Goal: Transaction & Acquisition: Purchase product/service

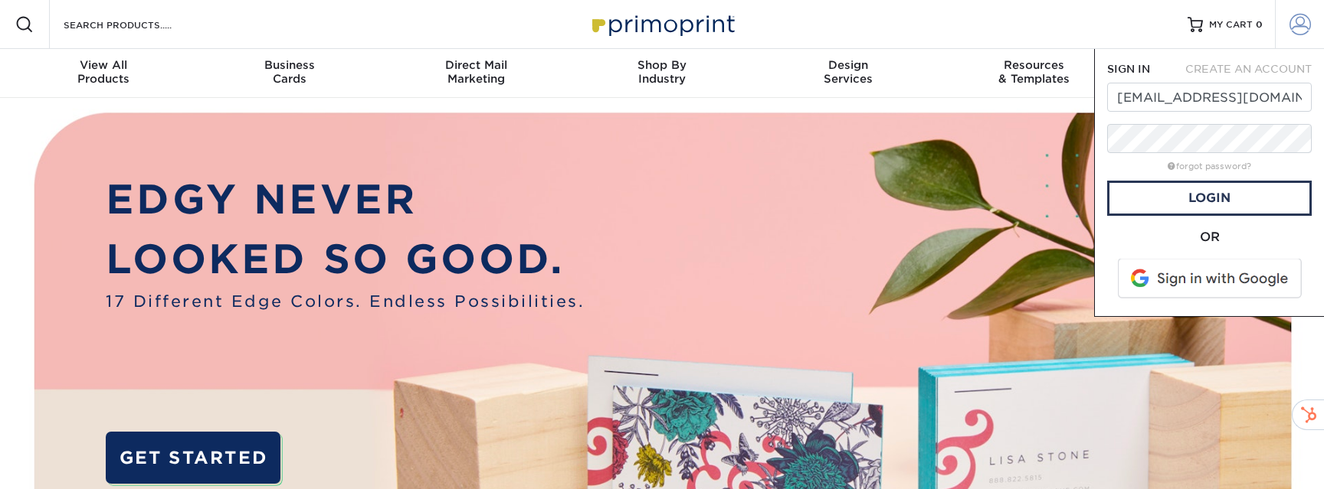
click at [1294, 33] on span at bounding box center [1299, 24] width 21 height 21
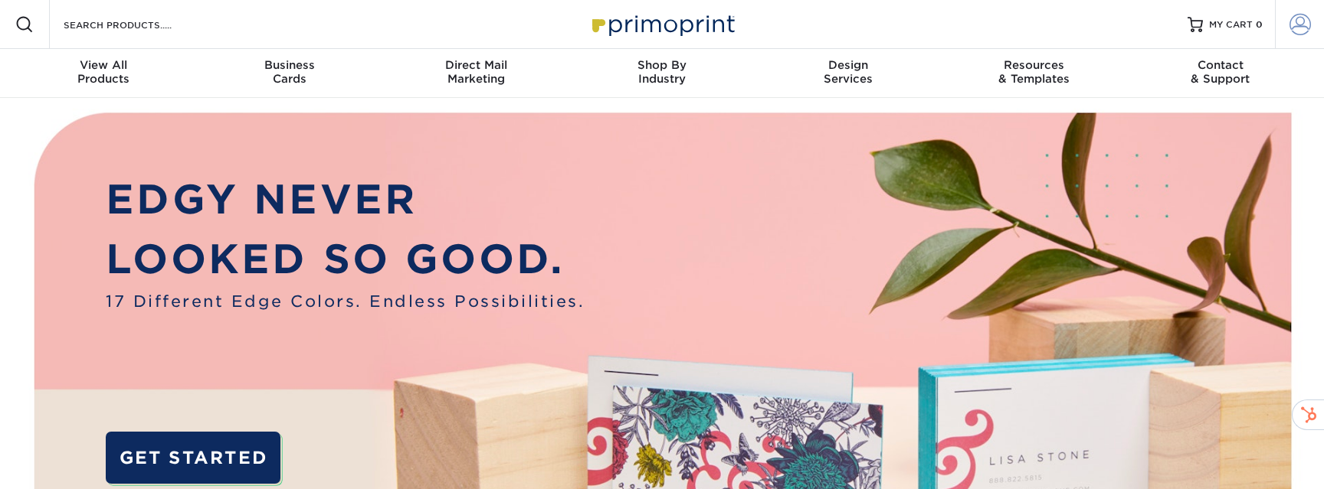
click at [1293, 21] on span at bounding box center [1299, 24] width 21 height 21
click at [1301, 34] on span at bounding box center [1299, 24] width 21 height 21
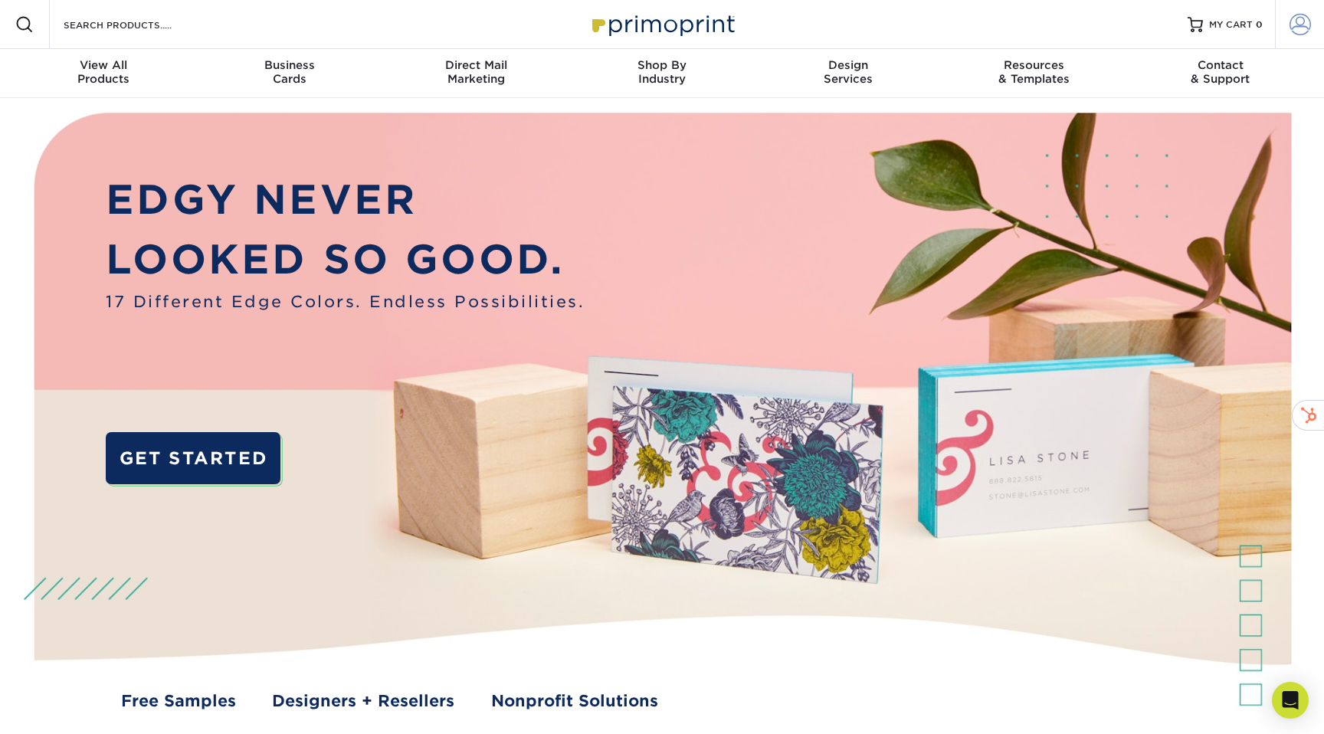
click at [1294, 26] on span at bounding box center [1299, 24] width 21 height 21
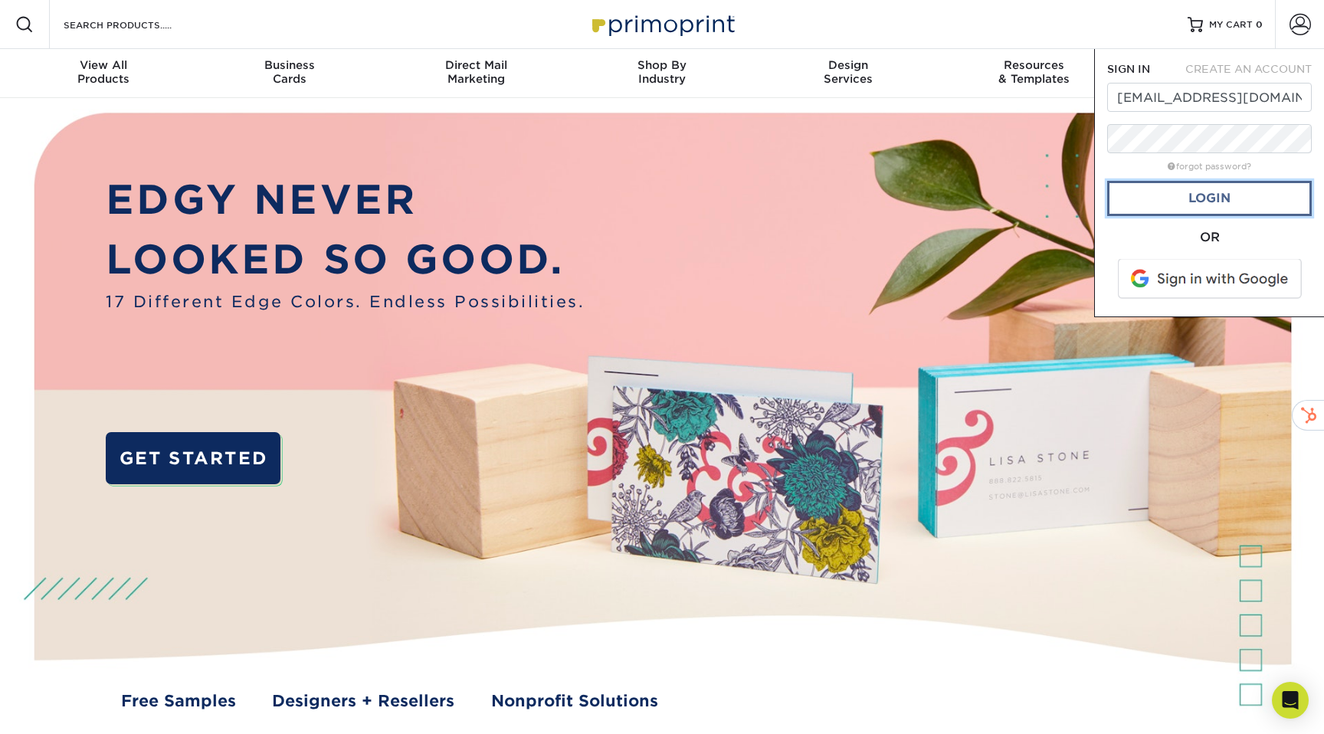
click at [1219, 198] on link "Login" at bounding box center [1209, 198] width 205 height 35
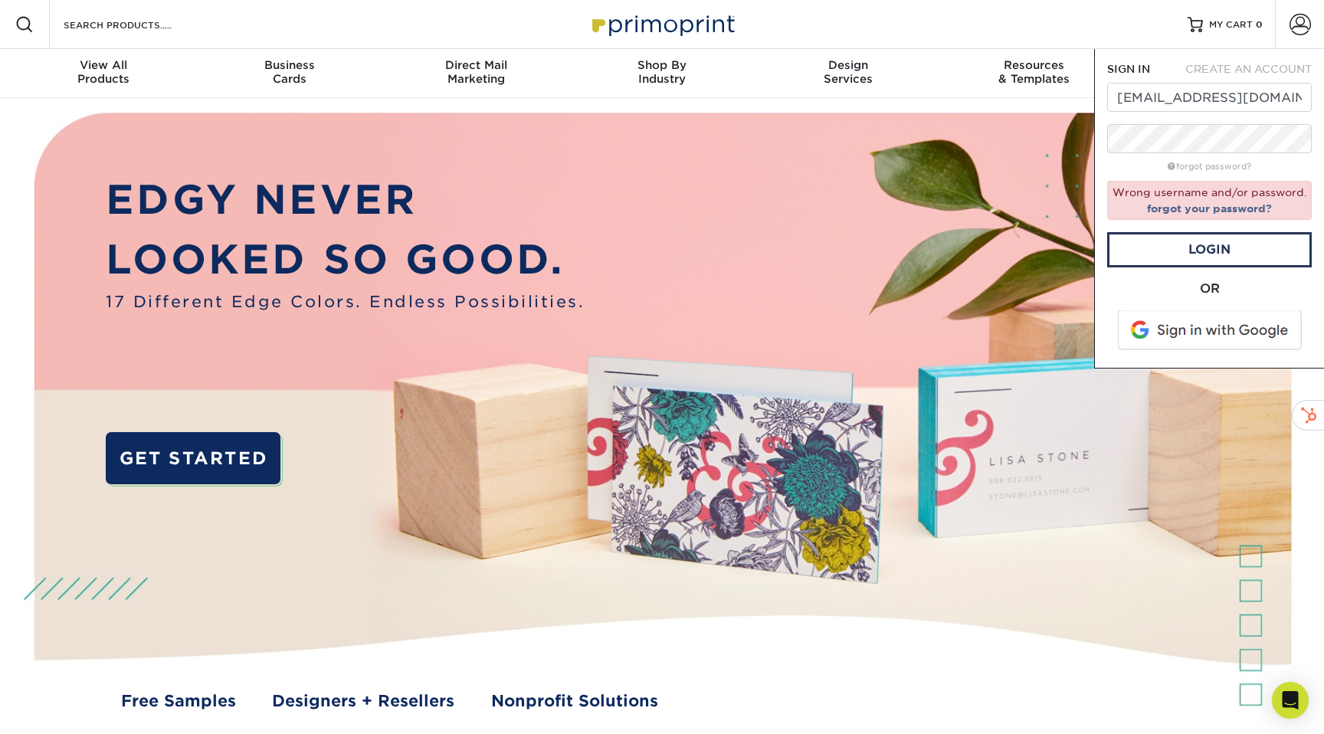
click at [1150, 113] on form "SIGN IN CREATE AN ACCOUNT [EMAIL_ADDRESS][DOMAIN_NAME] forgot password? Wrong u…" at bounding box center [1209, 208] width 205 height 294
click at [1150, 100] on input "[EMAIL_ADDRESS][DOMAIN_NAME]" at bounding box center [1209, 97] width 205 height 29
click at [1181, 104] on input "[EMAIL_ADDRESS][DOMAIN_NAME]" at bounding box center [1209, 97] width 205 height 29
click at [1170, 100] on input "[EMAIL_ADDRESS][DOMAIN_NAME]" at bounding box center [1209, 97] width 205 height 29
click at [1125, 100] on input "[EMAIL_ADDRESS][DOMAIN_NAME]" at bounding box center [1209, 97] width 205 height 29
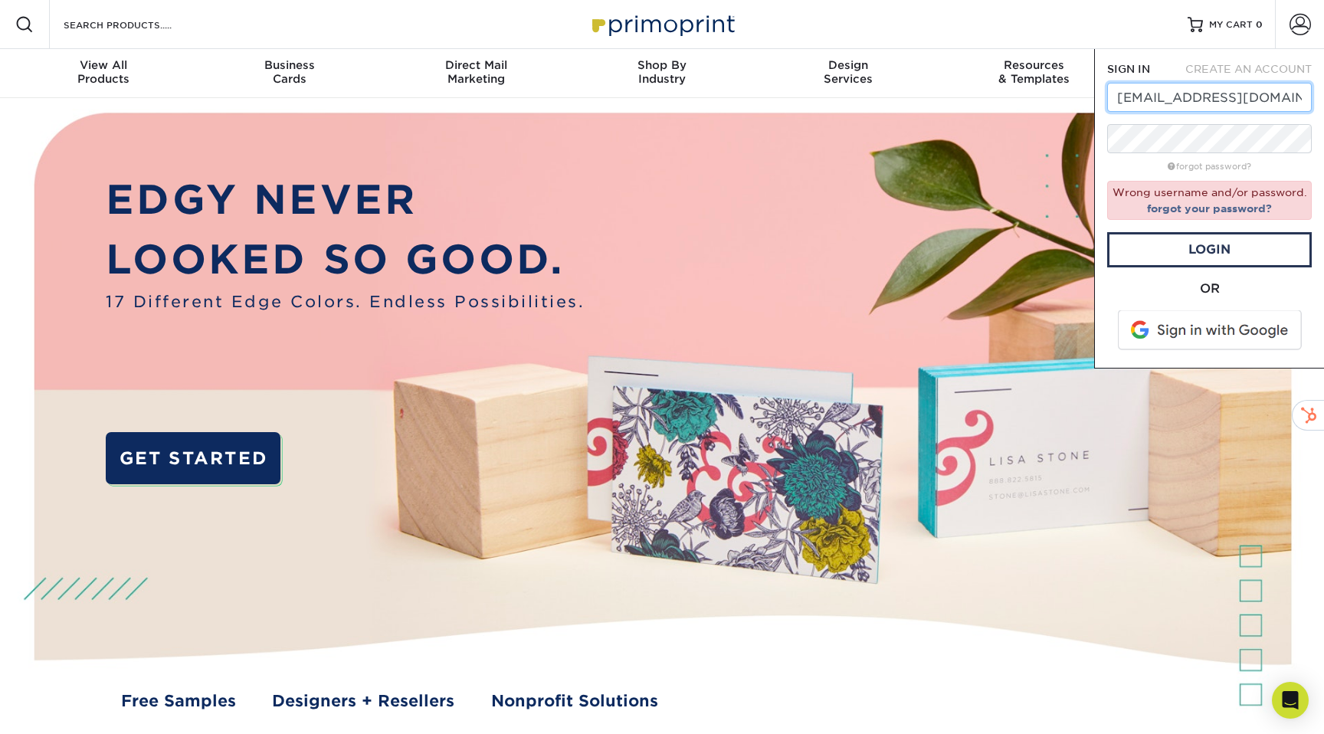
click at [1125, 100] on input "[EMAIL_ADDRESS][DOMAIN_NAME]" at bounding box center [1209, 97] width 205 height 29
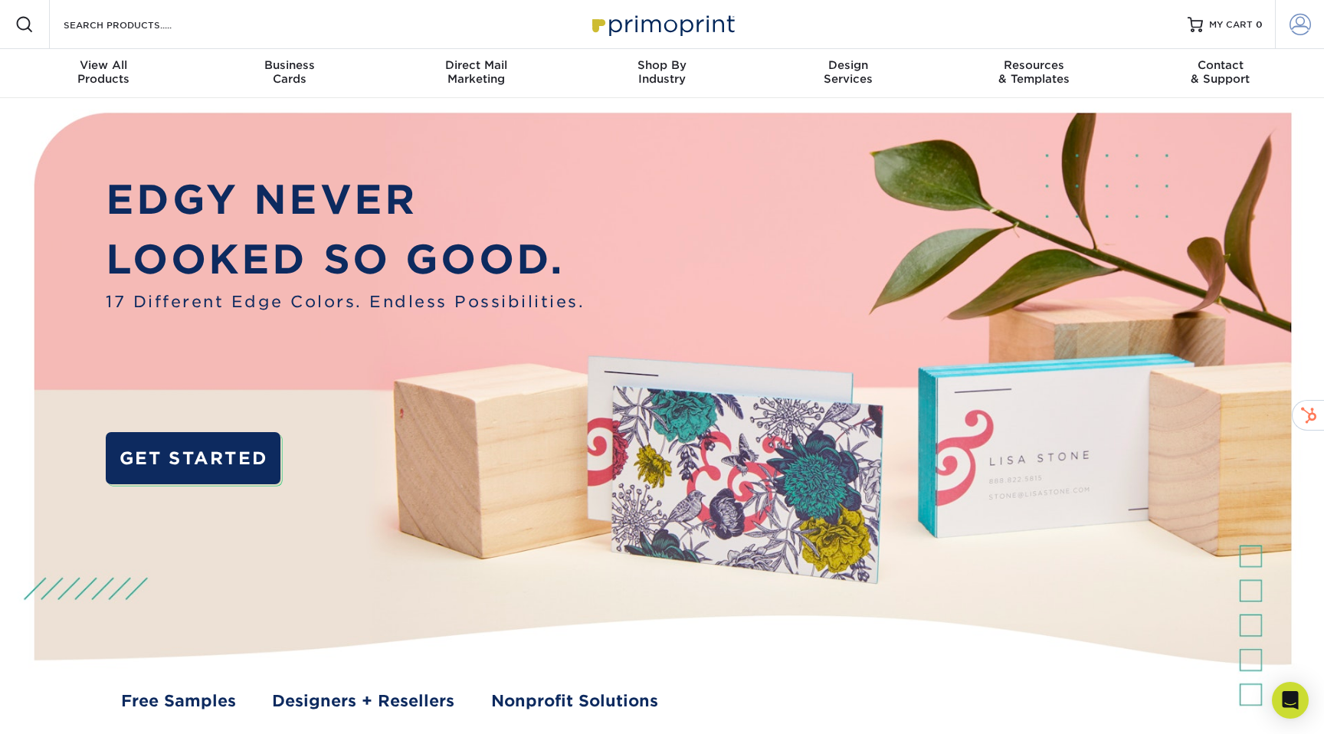
click at [1298, 28] on span at bounding box center [1299, 24] width 21 height 21
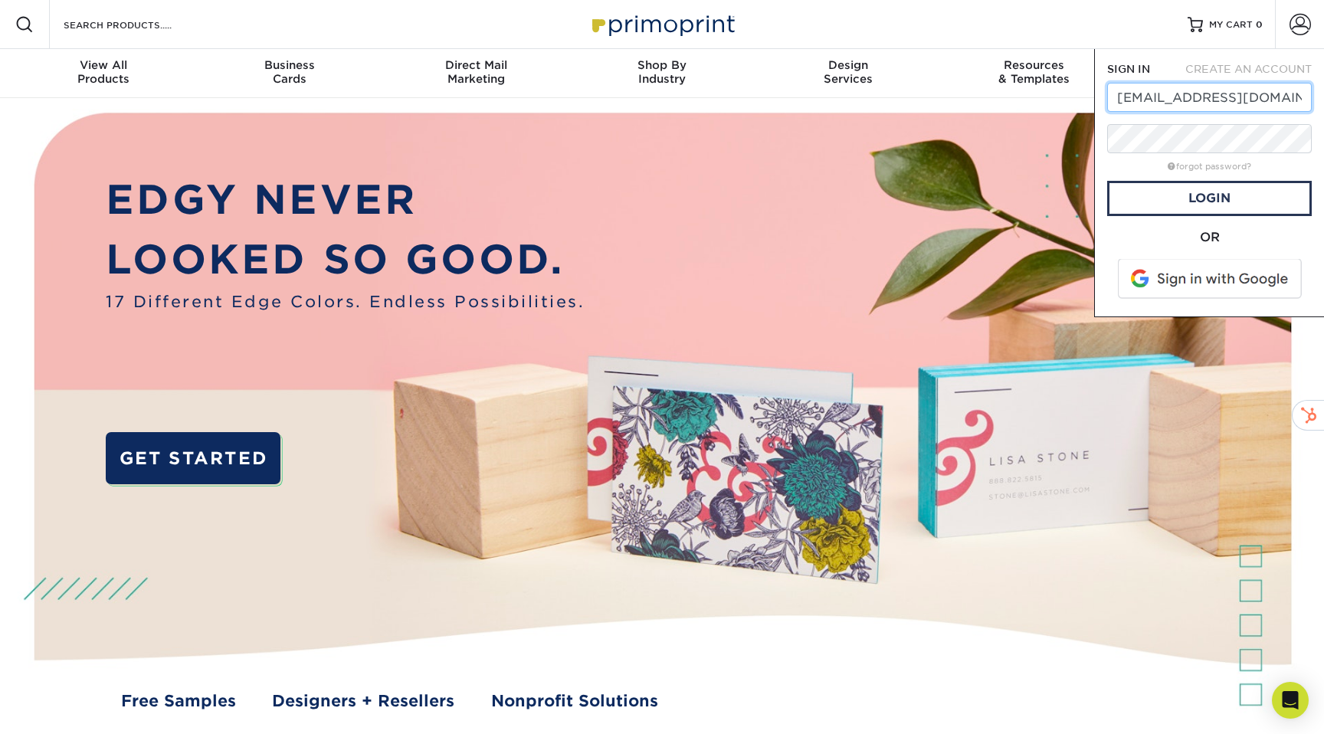
click at [1126, 100] on input "[EMAIL_ADDRESS][DOMAIN_NAME]" at bounding box center [1209, 97] width 205 height 29
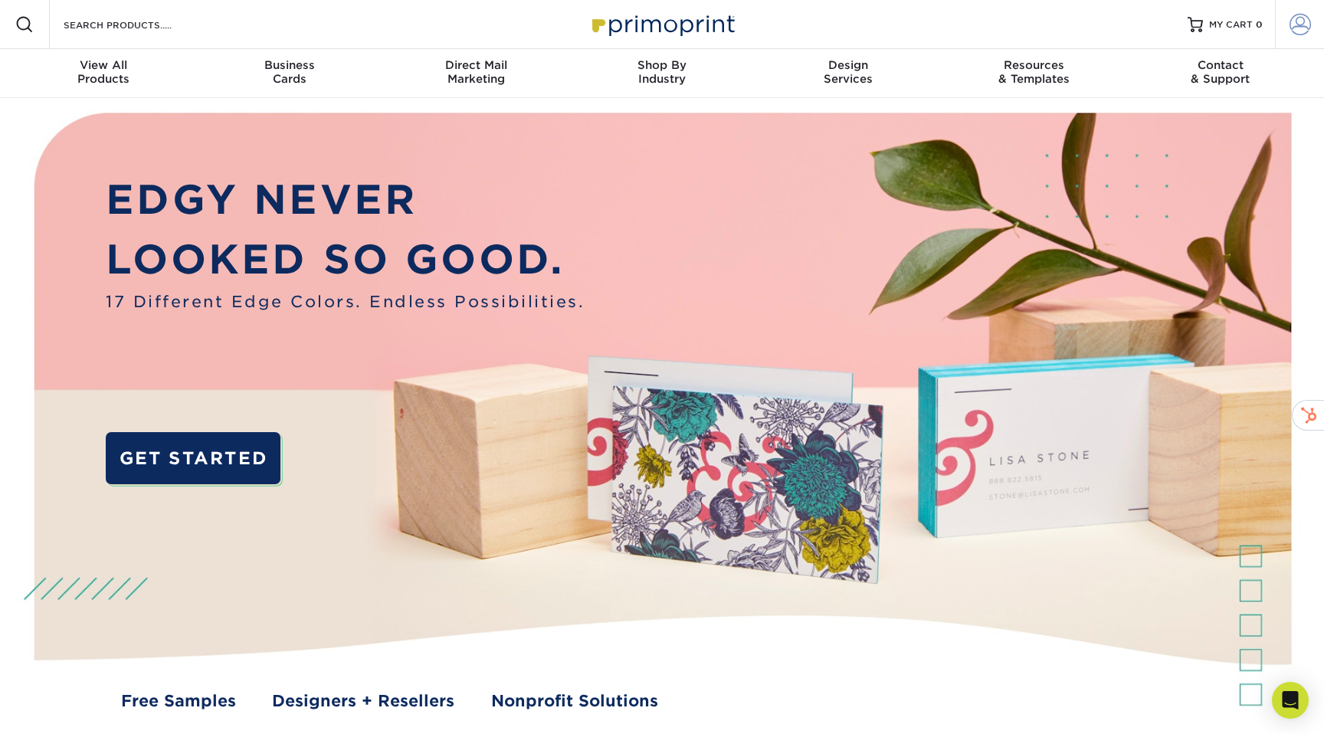
click at [1299, 28] on span at bounding box center [1299, 24] width 21 height 21
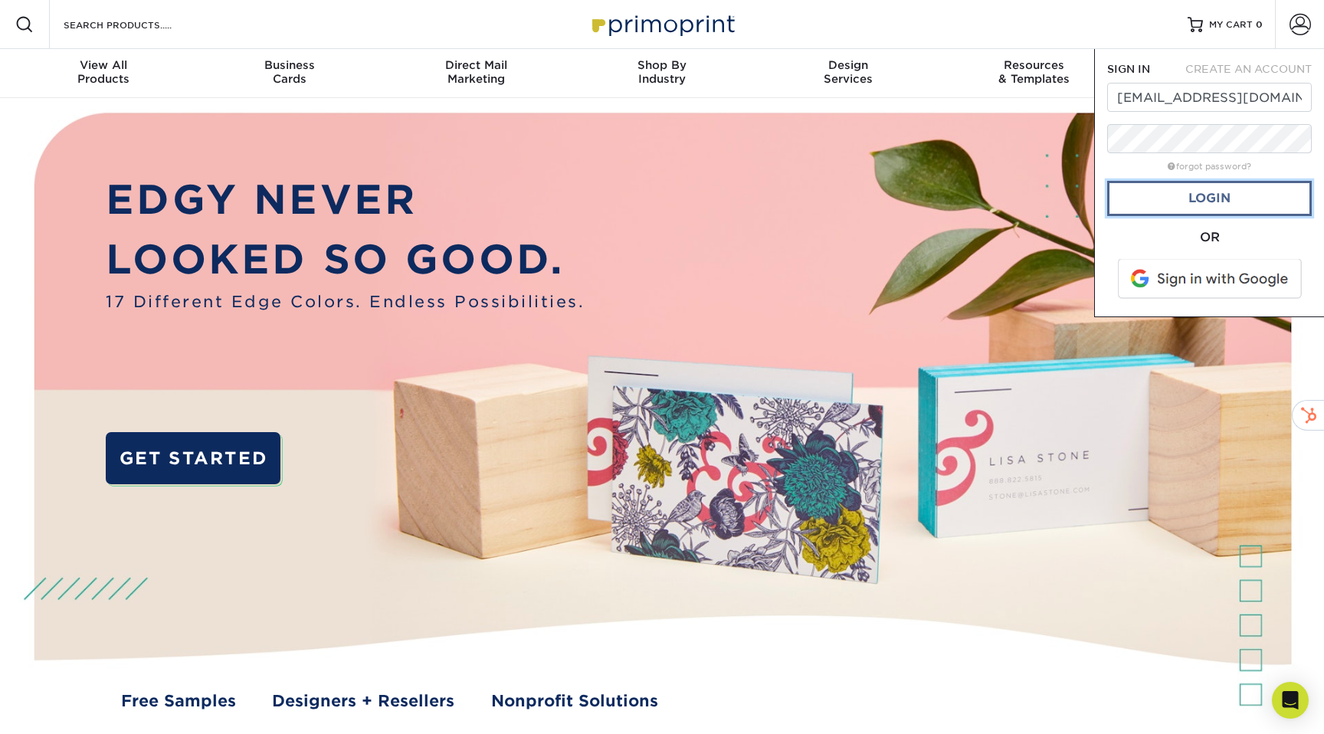
click at [1206, 196] on link "Login" at bounding box center [1209, 198] width 205 height 35
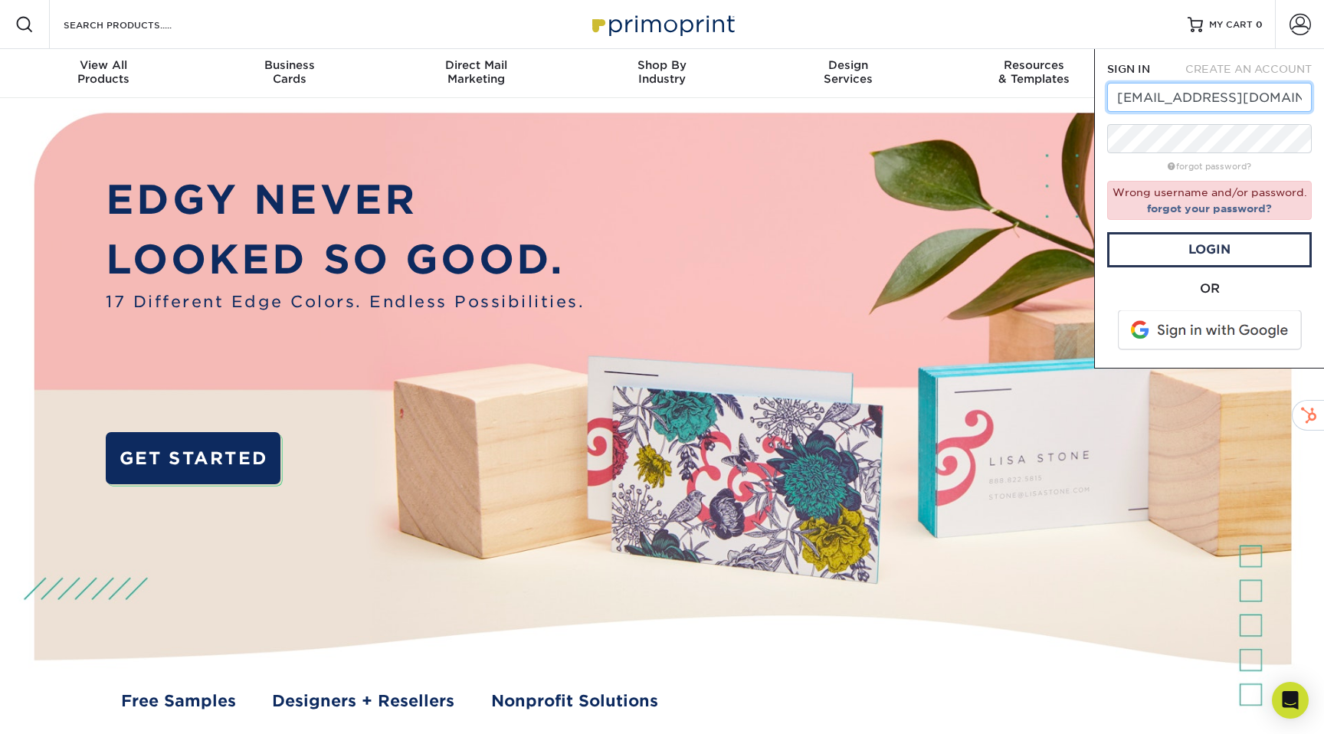
click at [1146, 103] on input "admin@tsl.io" at bounding box center [1209, 97] width 205 height 29
type input "design@tsl.io"
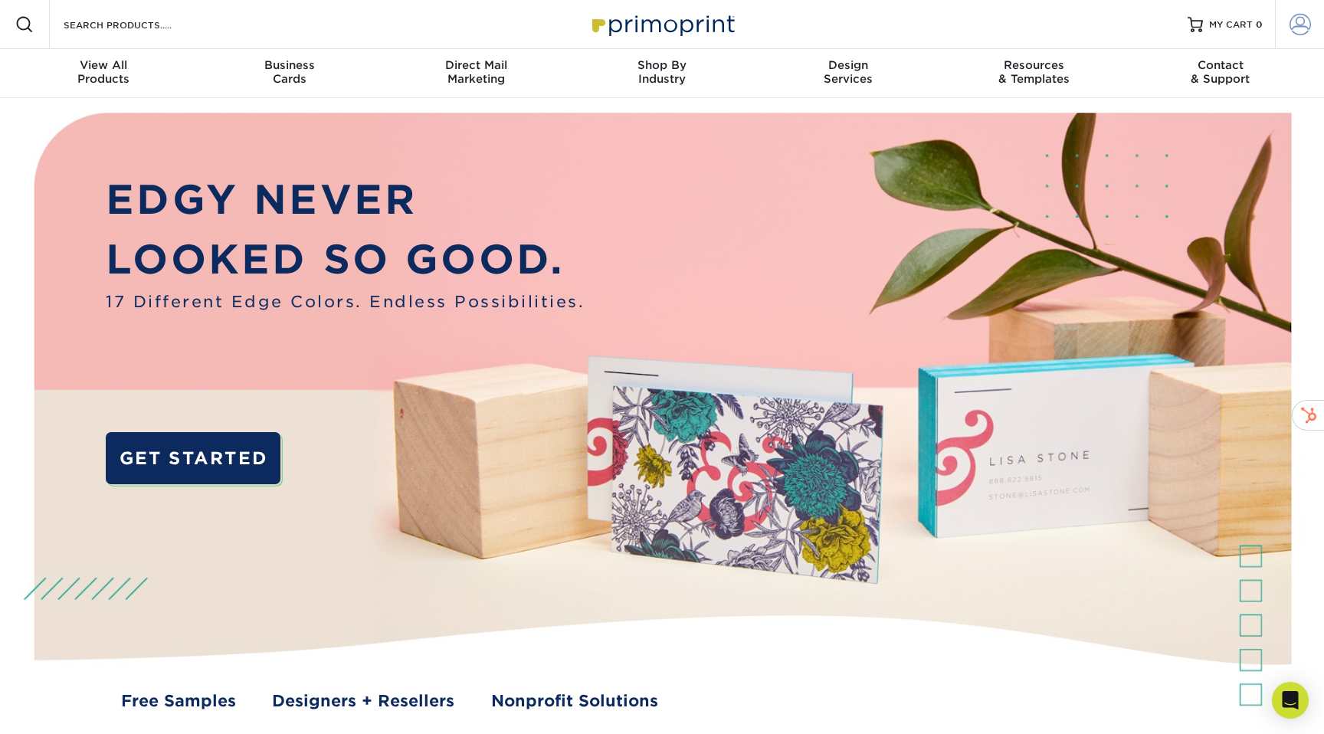
click at [1290, 34] on span at bounding box center [1299, 24] width 21 height 21
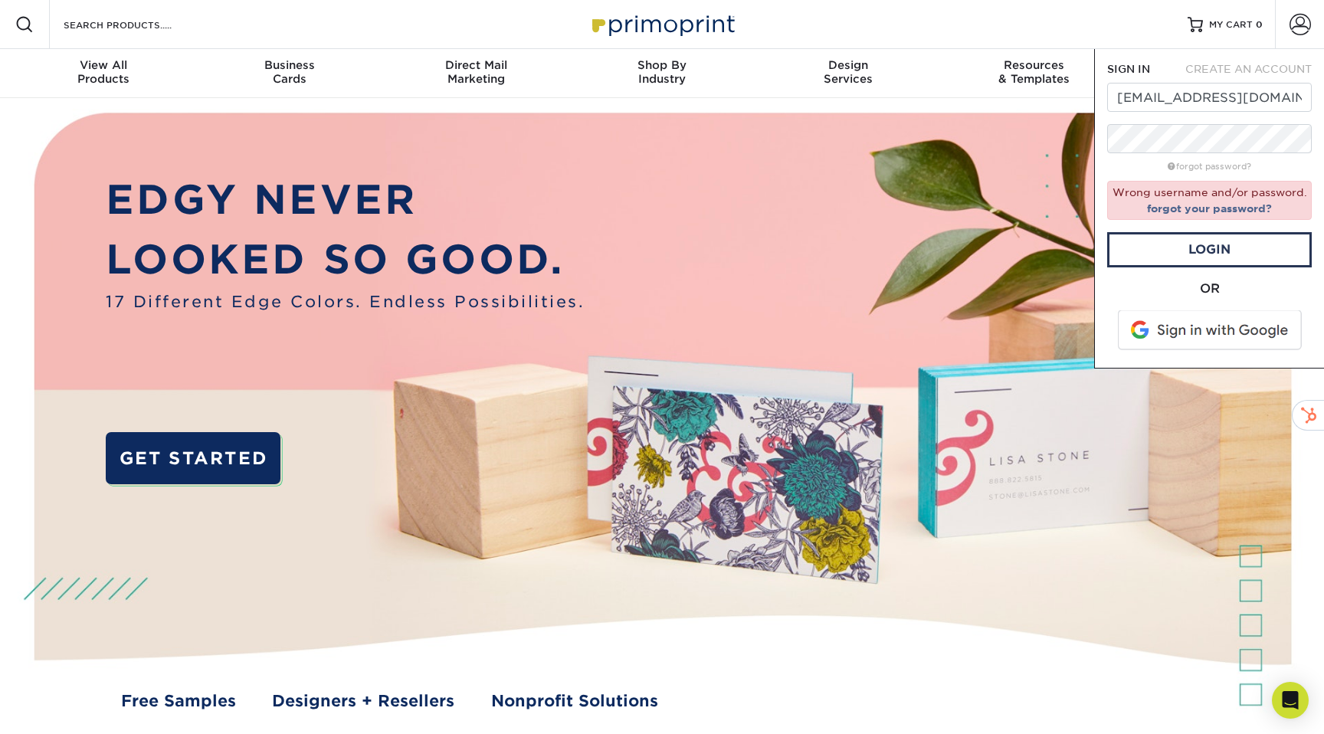
click at [915, 26] on div "Resources Menu Search Products Account SIGN IN CREATE AN ACCOUNT design@tsl.io …" at bounding box center [662, 24] width 1324 height 49
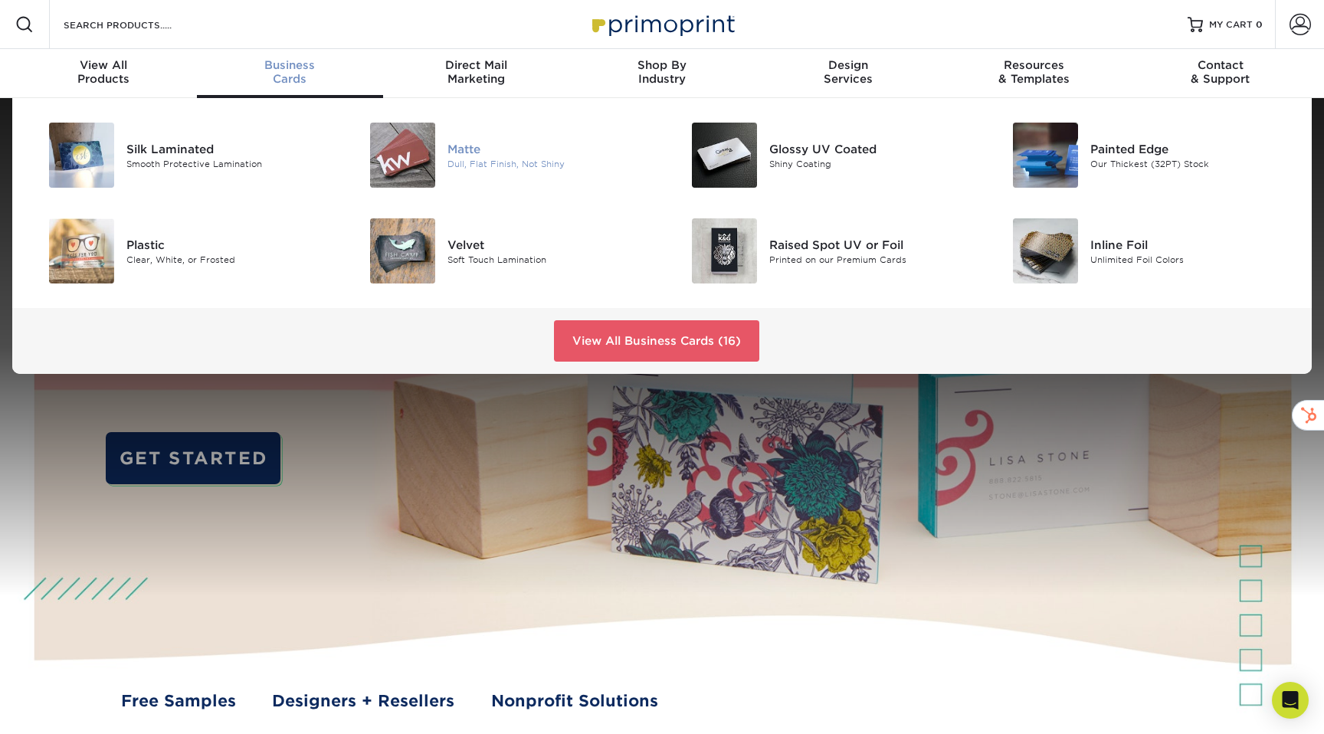
click at [496, 146] on div "Matte" at bounding box center [548, 148] width 203 height 17
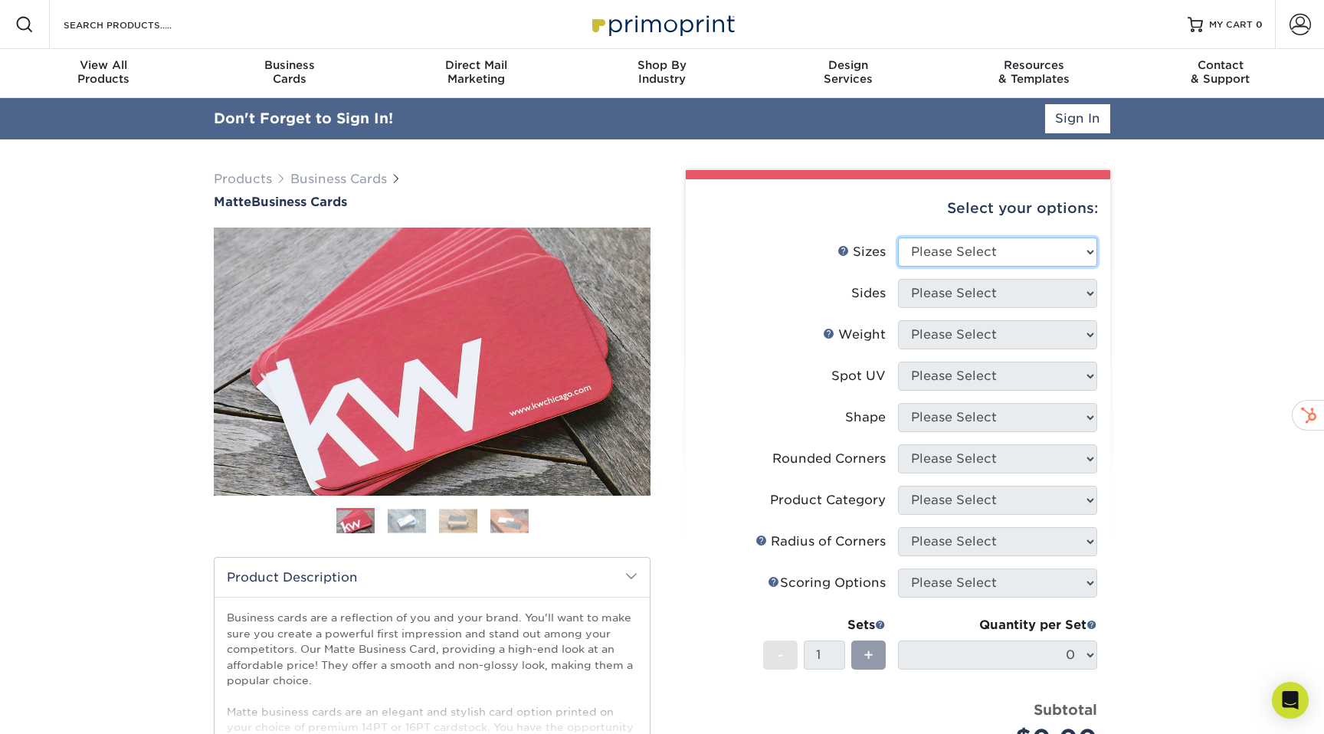
click at [977, 247] on select "Please Select 1.5" x 3.5" - Mini 1.75" x 3.5" - Mini 2" x 2" - Square 2" x 3" -…" at bounding box center [997, 251] width 199 height 29
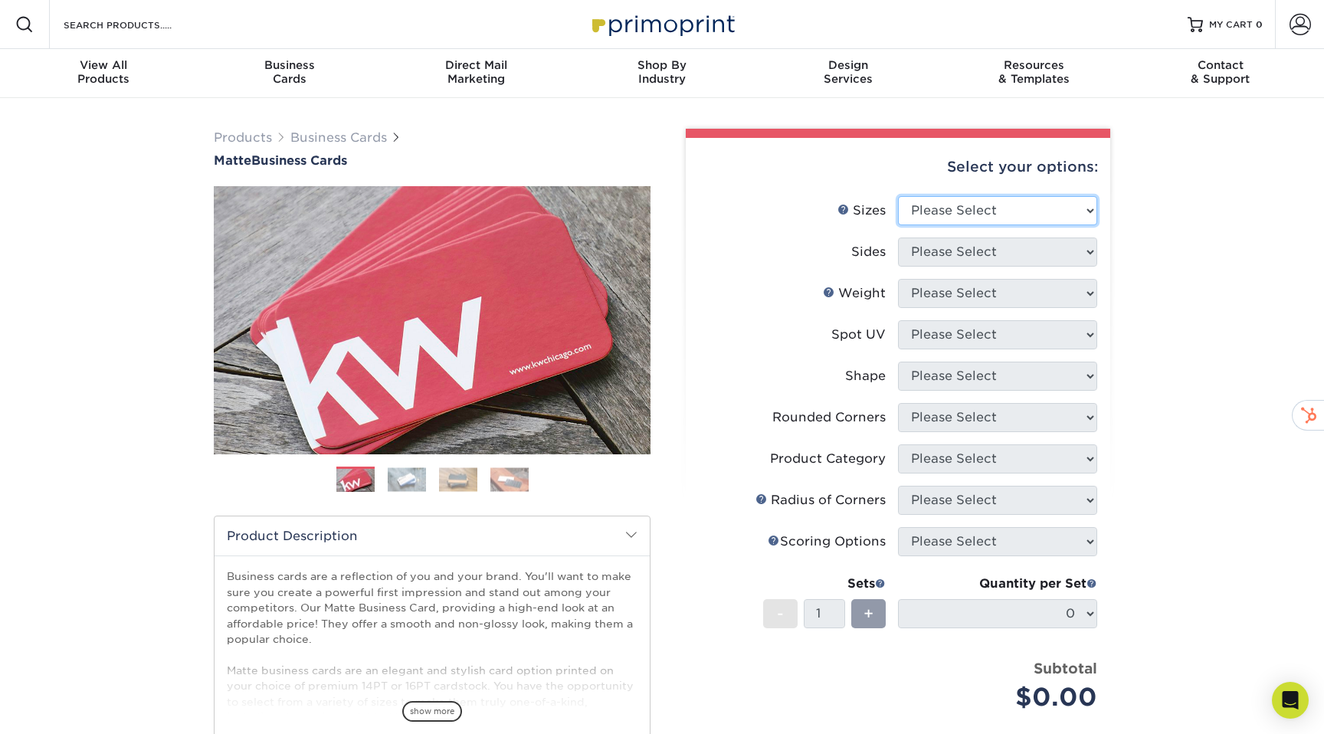
click at [994, 210] on select "Please Select 1.5" x 3.5" - Mini 1.75" x 3.5" - Mini 2" x 2" - Square 2" x 3" -…" at bounding box center [997, 210] width 199 height 29
select select "2.00x3.50"
click at [898, 196] on select "Please Select 1.5" x 3.5" - Mini 1.75" x 3.5" - Mini 2" x 2" - Square 2" x 3" -…" at bounding box center [997, 210] width 199 height 29
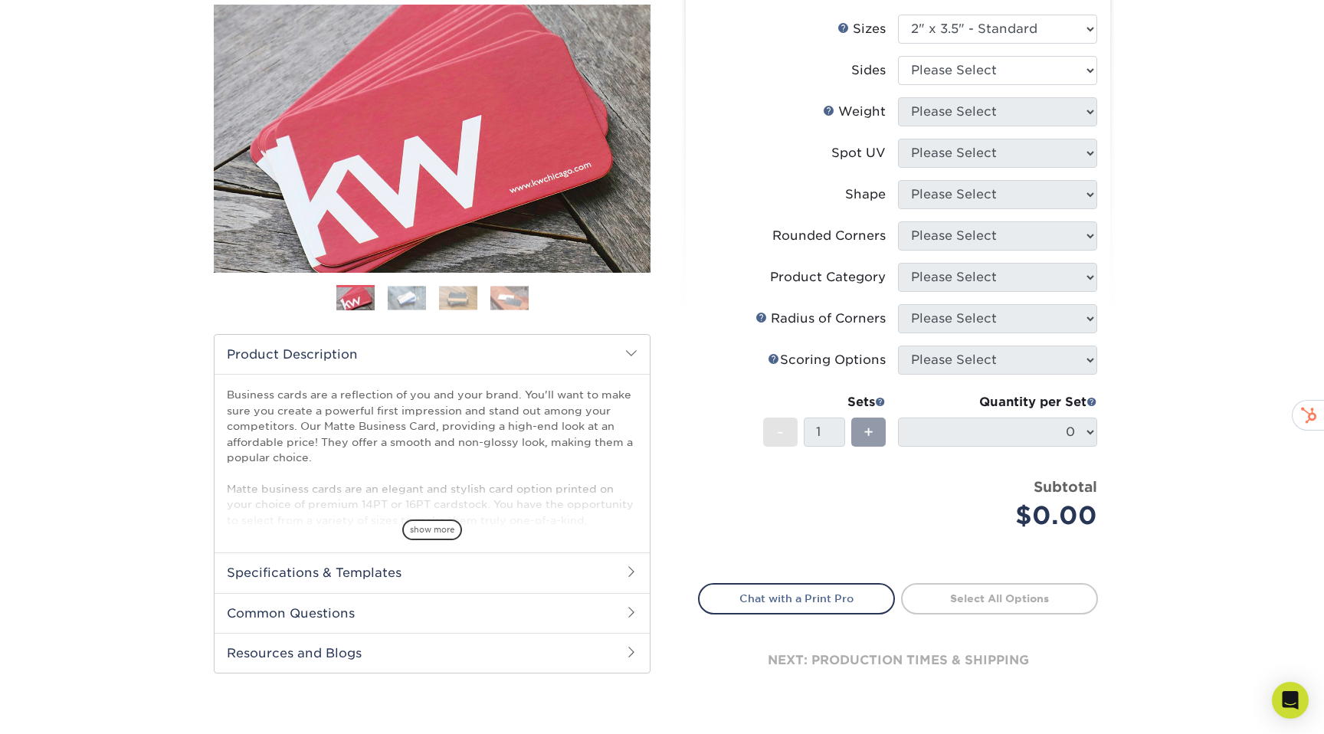
scroll to position [211, 0]
